Goal: Task Accomplishment & Management: Use online tool/utility

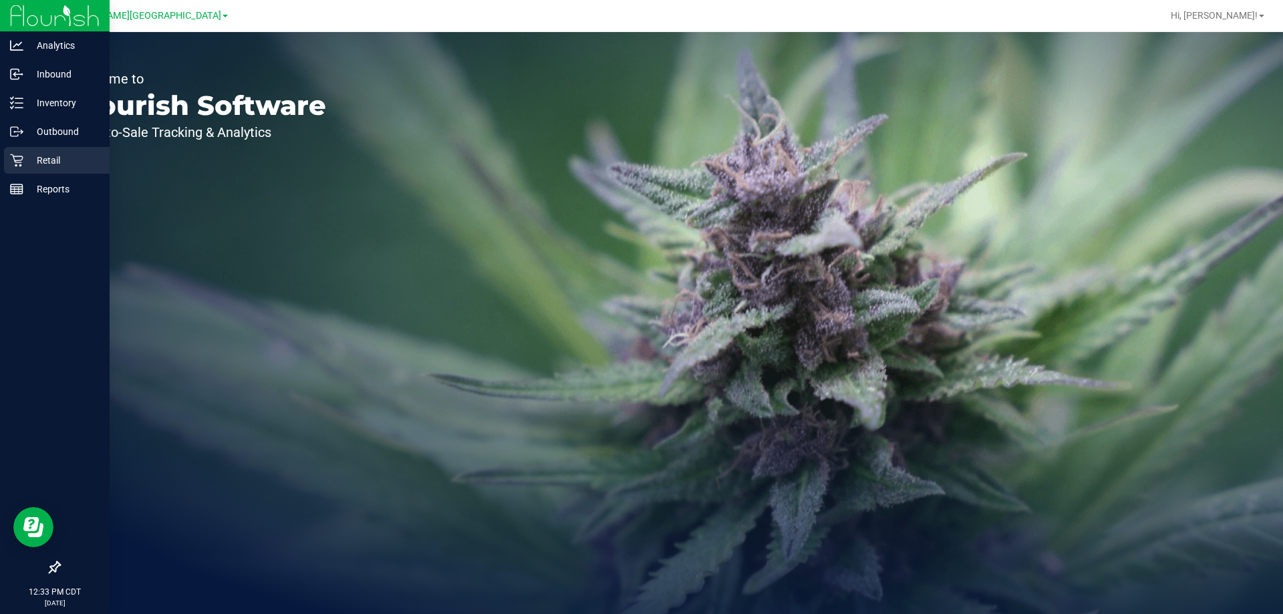
click at [45, 160] on p "Retail" at bounding box center [63, 160] width 80 height 16
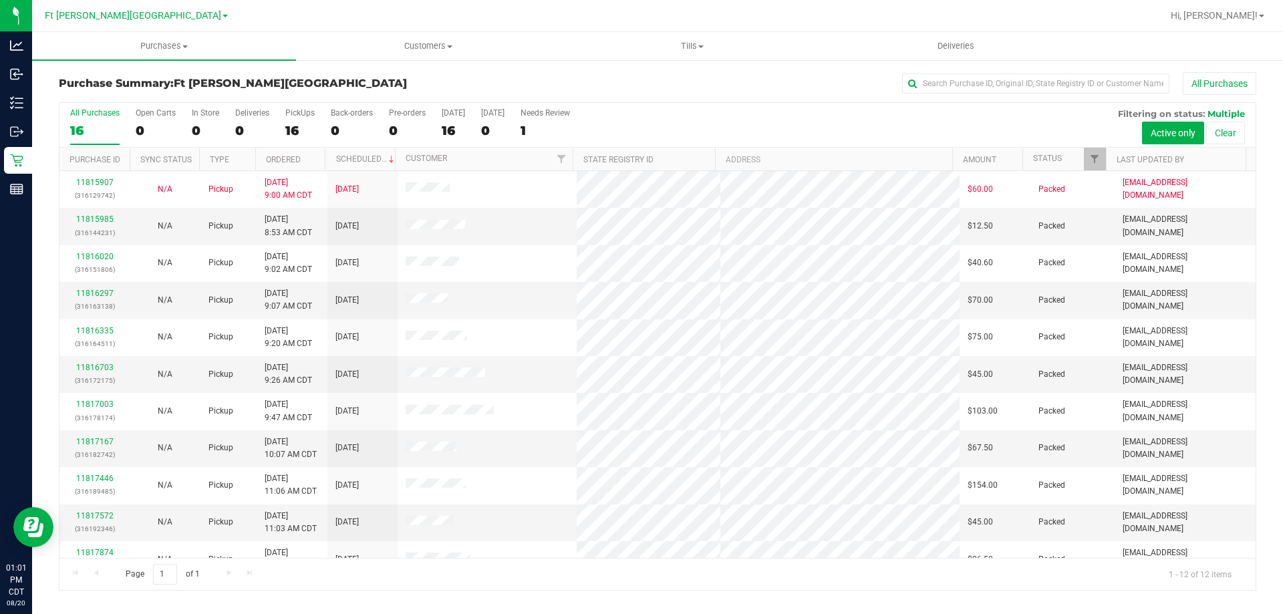
click at [481, 589] on div "Page 1 of 1 1 - 12 of 12 items" at bounding box center [657, 574] width 1196 height 32
click at [854, 577] on div "Page 1 of 1 1 - 13 of 13 items" at bounding box center [657, 574] width 1196 height 32
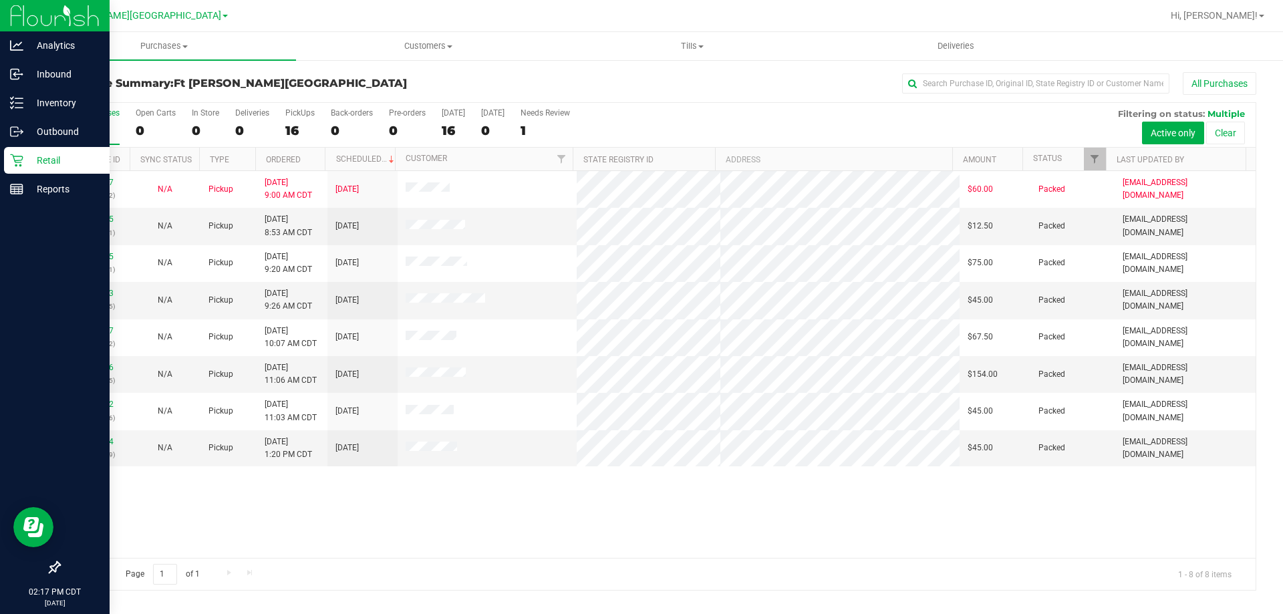
click at [51, 158] on p "Retail" at bounding box center [63, 160] width 80 height 16
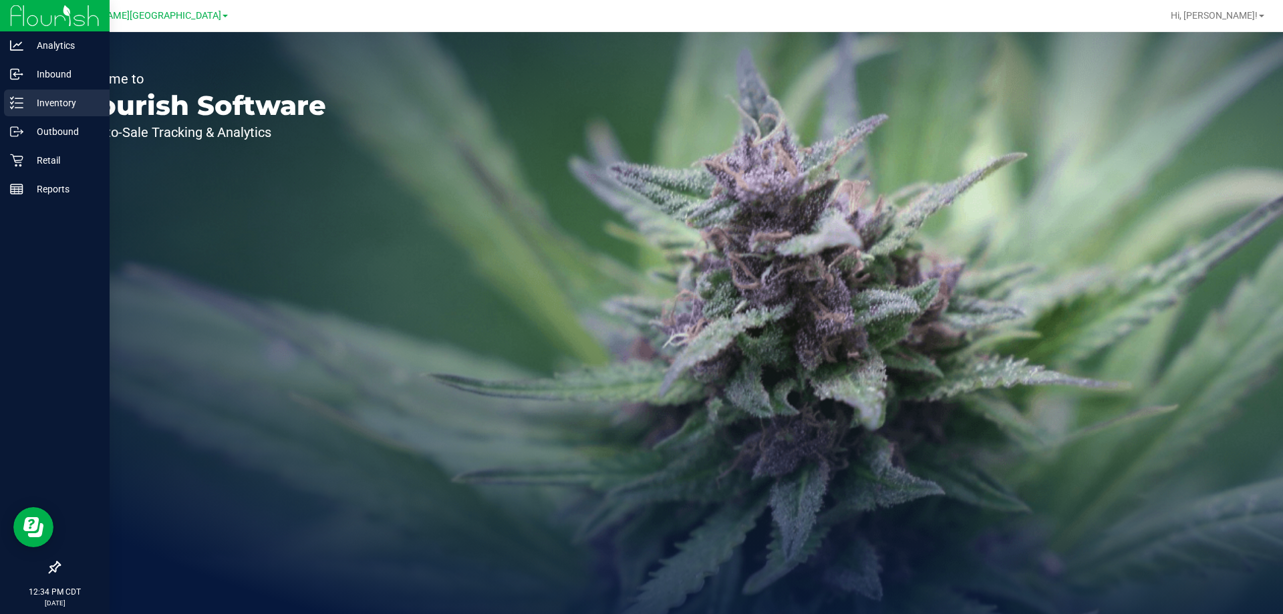
click at [57, 107] on p "Inventory" at bounding box center [63, 103] width 80 height 16
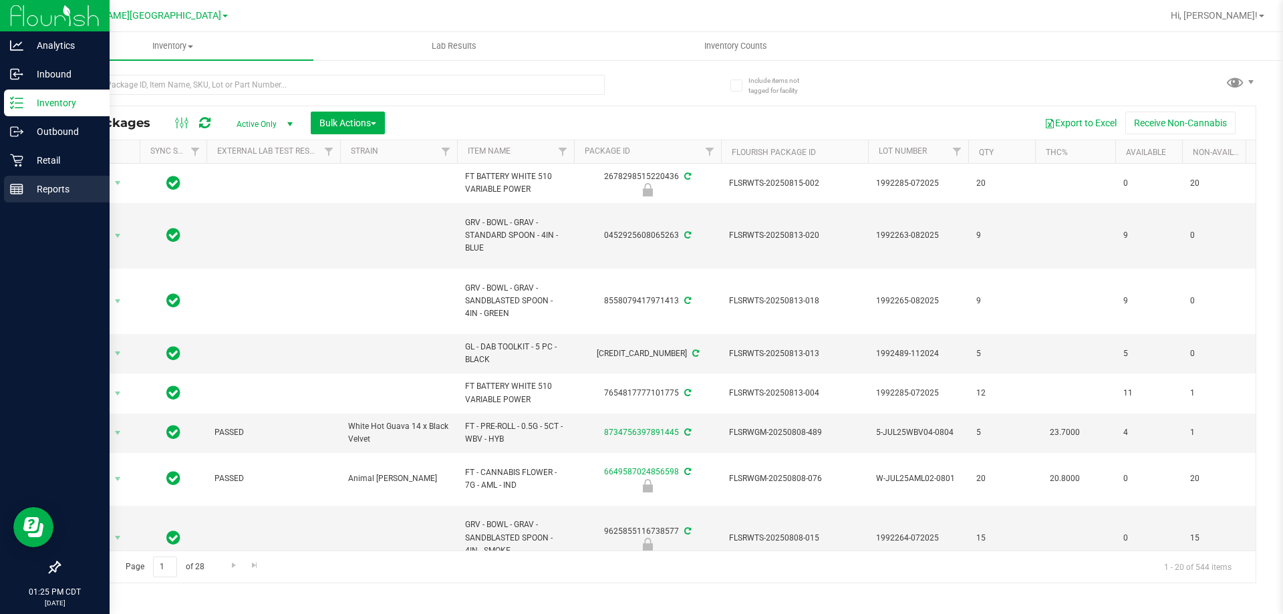
click at [45, 195] on p "Reports" at bounding box center [63, 189] width 80 height 16
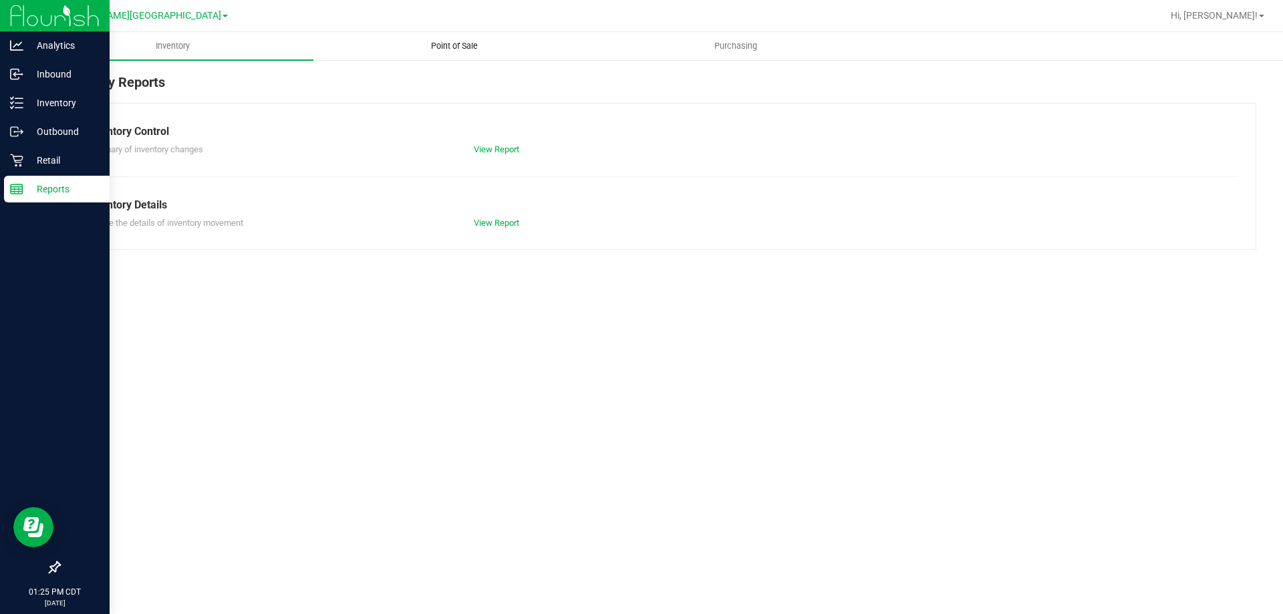
click at [458, 49] on span "Point of Sale" at bounding box center [454, 46] width 83 height 12
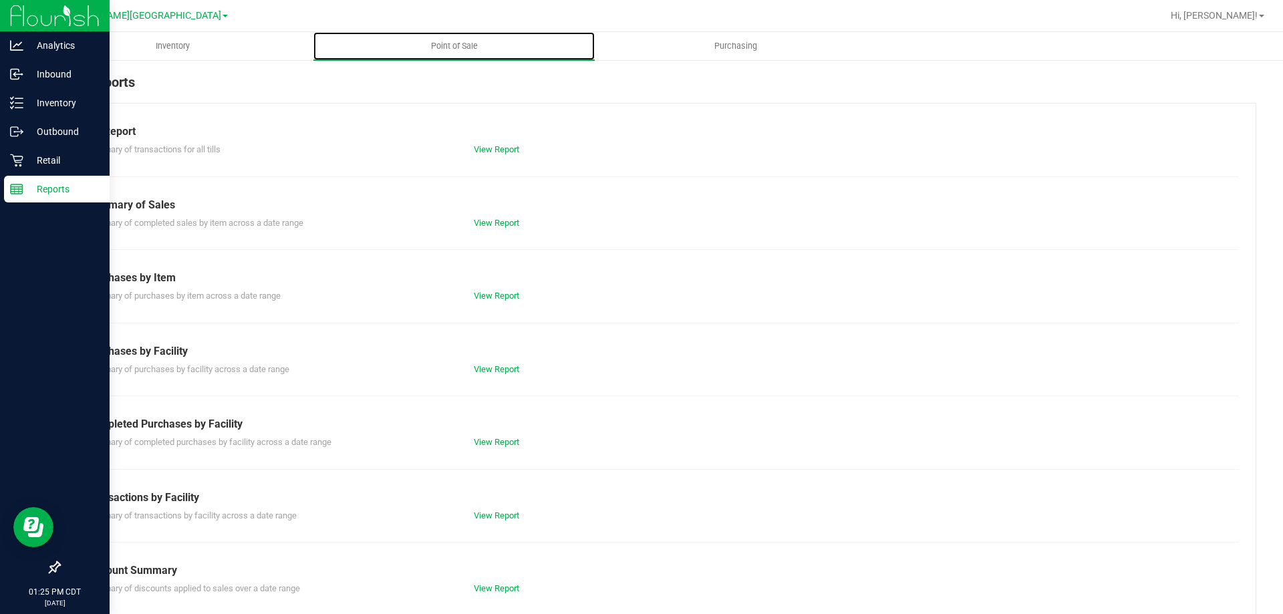
click at [501, 442] on link "View Report" at bounding box center [496, 442] width 45 height 10
click at [499, 439] on div "Inventory Point of Sale Purchasing POS Reports Till Report Summary of transacti…" at bounding box center [657, 323] width 1251 height 582
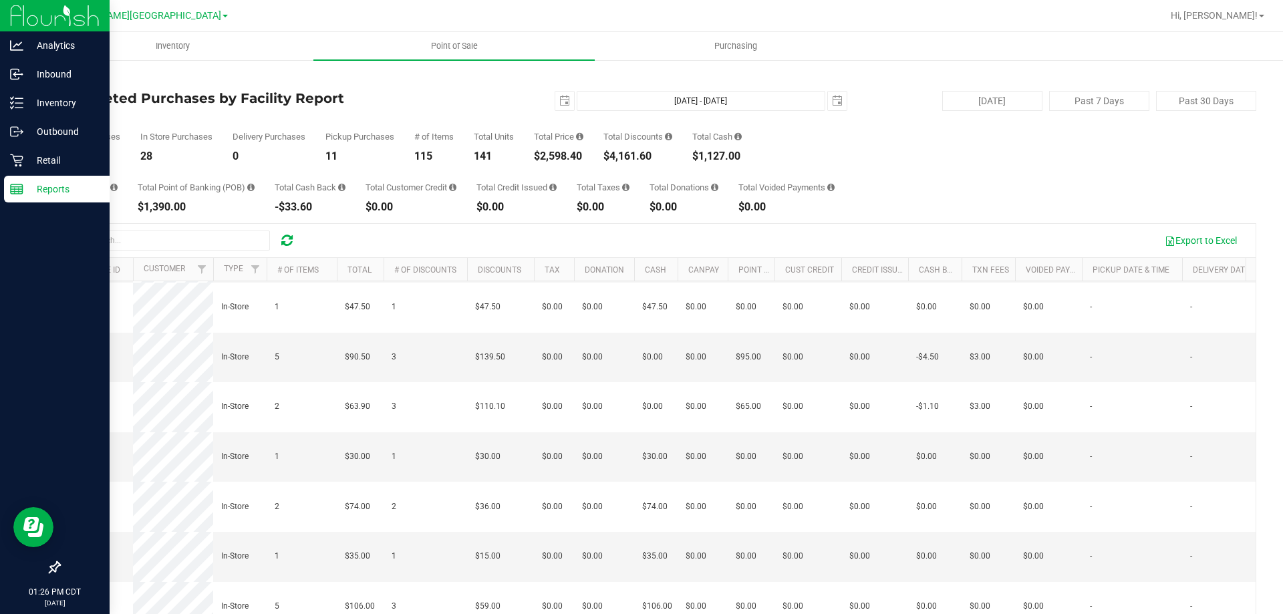
scroll to position [1093, 0]
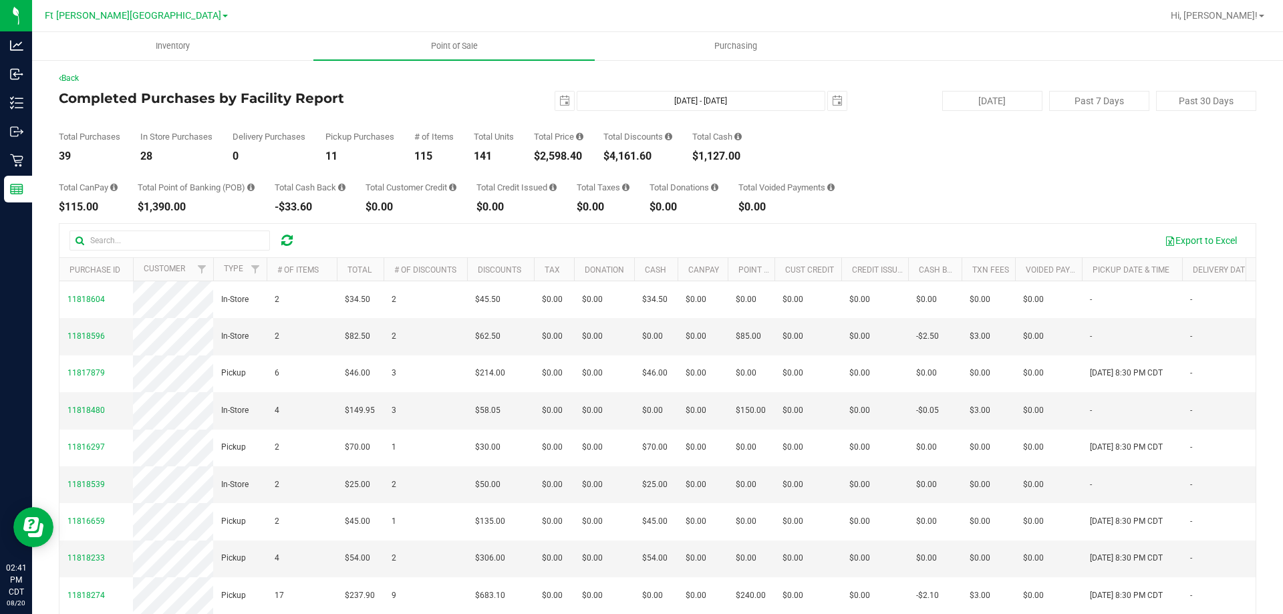
scroll to position [1093, 0]
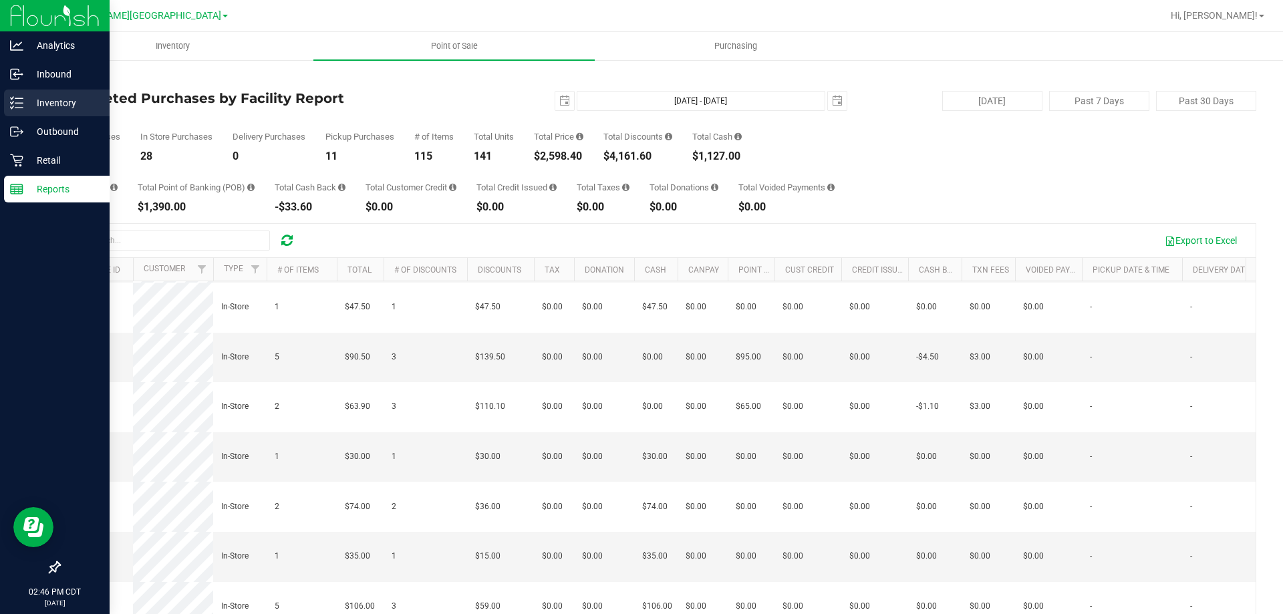
click at [61, 106] on p "Inventory" at bounding box center [63, 103] width 80 height 16
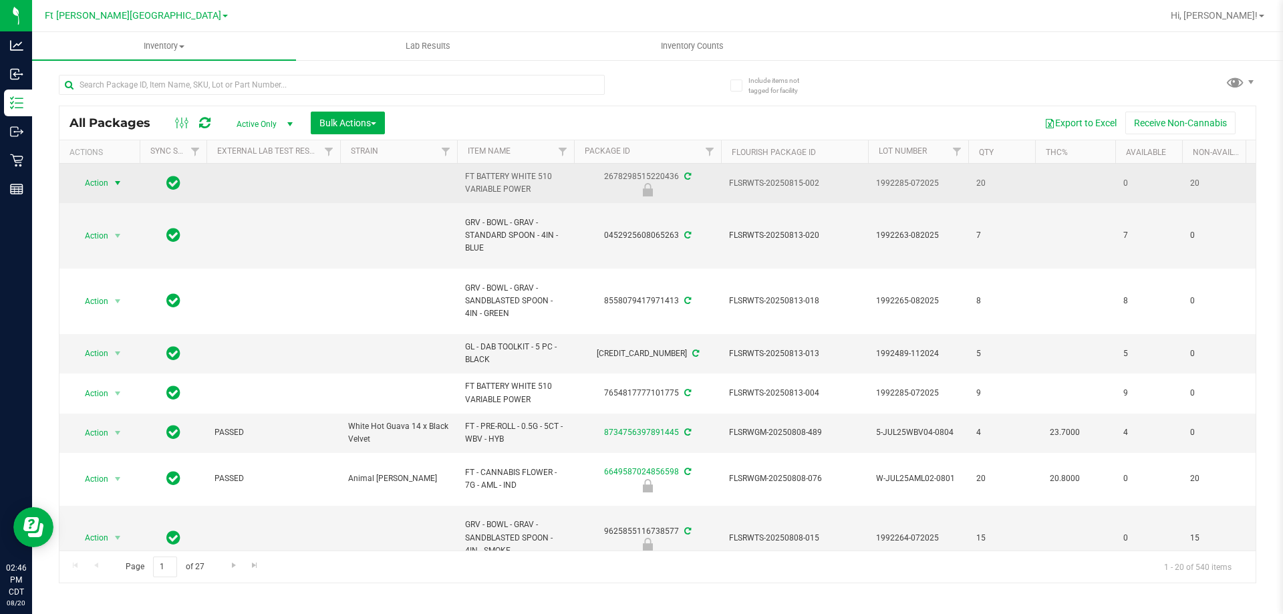
click at [104, 184] on span "Action" at bounding box center [91, 183] width 36 height 19
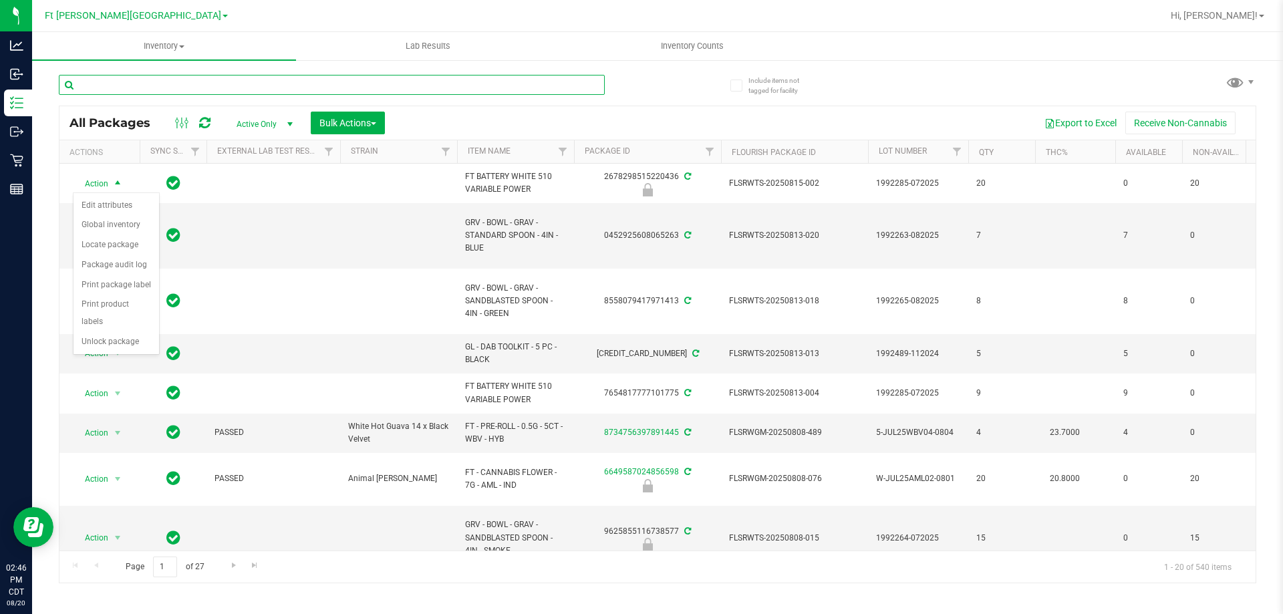
click at [362, 86] on input "text" at bounding box center [332, 85] width 546 height 20
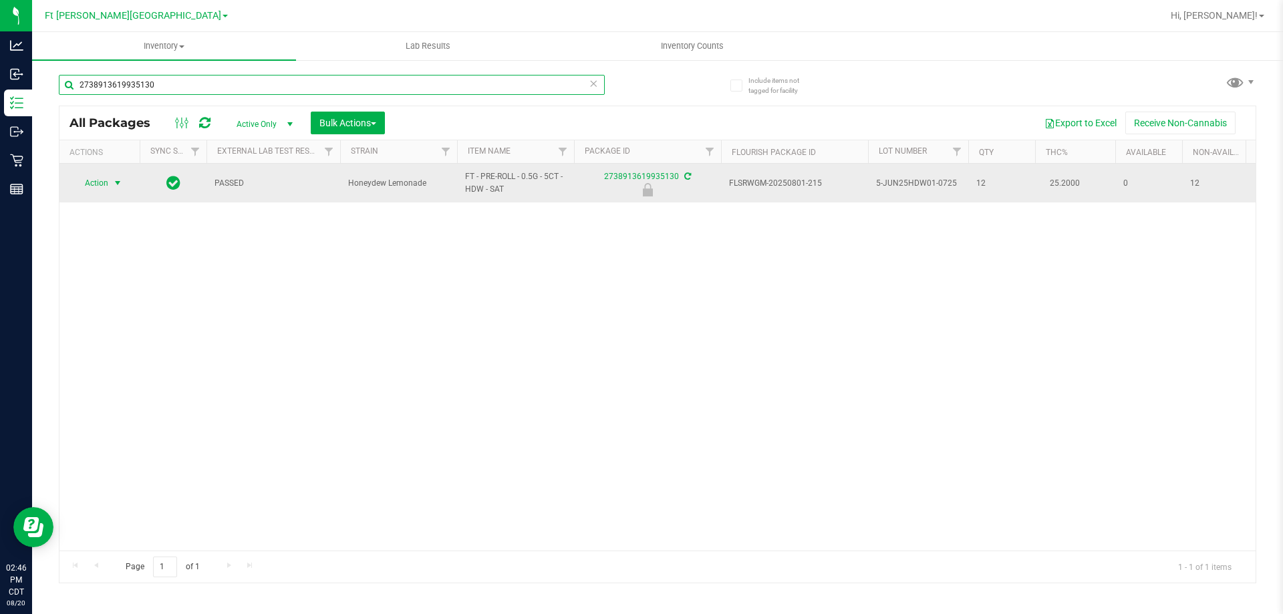
type input "2738913619935130"
click at [104, 178] on span "Action" at bounding box center [91, 183] width 36 height 19
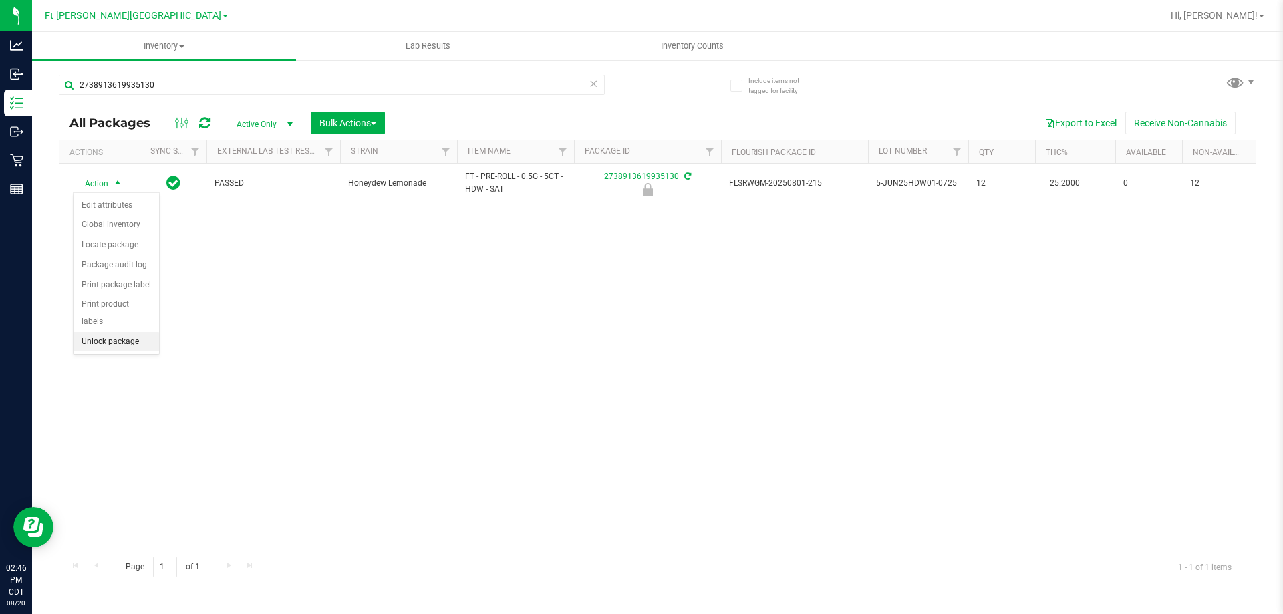
click at [134, 332] on li "Unlock package" at bounding box center [117, 342] width 86 height 20
drag, startPoint x: 151, startPoint y: 307, endPoint x: 529, endPoint y: 364, distance: 382.6
click at [549, 366] on div "Action Action Adjust qty Create package Edit attributes Global inventory Locate…" at bounding box center [657, 357] width 1196 height 387
